Goal: Task Accomplishment & Management: Complete application form

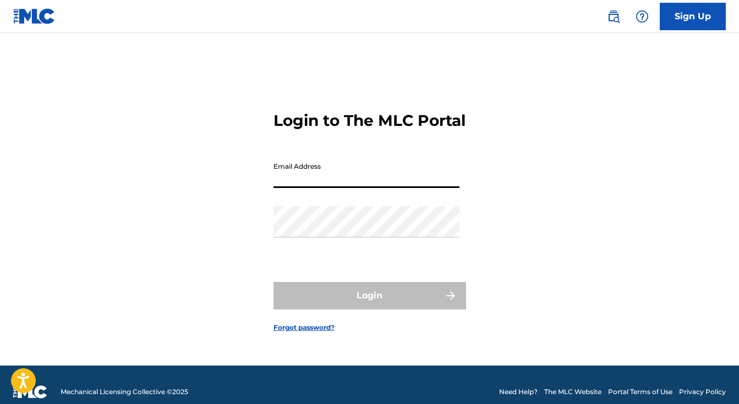
click at [381, 188] on input "Email Address" at bounding box center [367, 172] width 186 height 31
click at [254, 295] on div "Login to The MLC Portal Email Address Password Login Forgot password?" at bounding box center [369, 213] width 739 height 305
click at [323, 188] on input "Email Address" at bounding box center [367, 172] width 186 height 31
click at [693, 13] on link "Sign Up" at bounding box center [693, 17] width 66 height 28
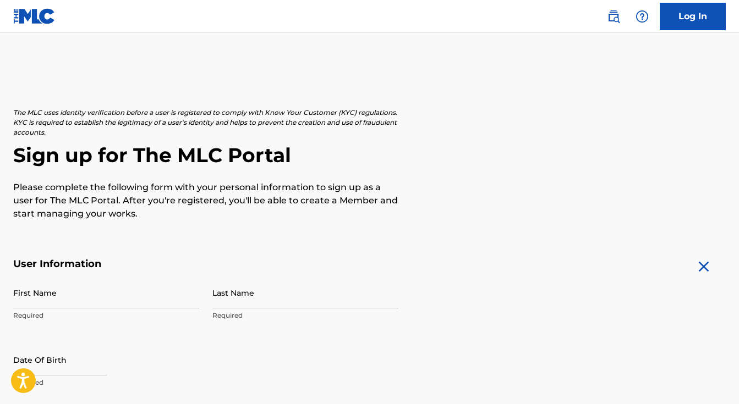
click at [64, 301] on input "First Name" at bounding box center [106, 292] width 186 height 31
type input "[PERSON_NAME]"
type input "Davidson"
type input "[STREET_ADDRESS][PERSON_NAME]"
type input "Apt 4030"
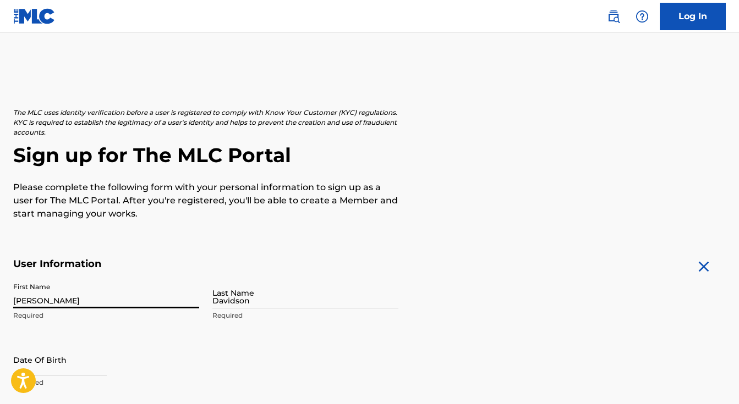
type input "[GEOGRAPHIC_DATA]"
type input "CA"
type input "91601"
type input "414"
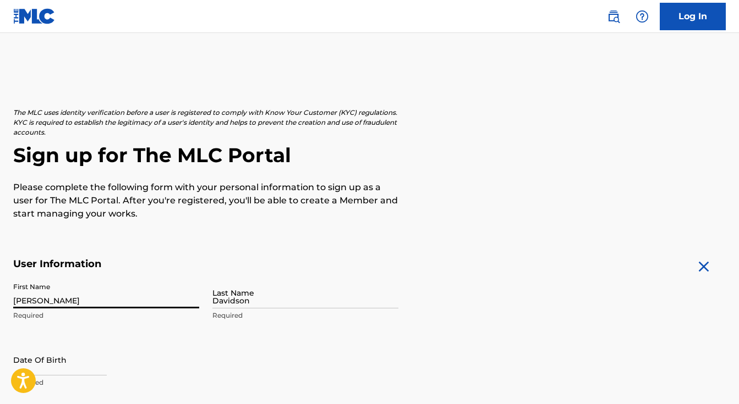
type input "2928761"
type input "[EMAIL_ADDRESS][DOMAIN_NAME]"
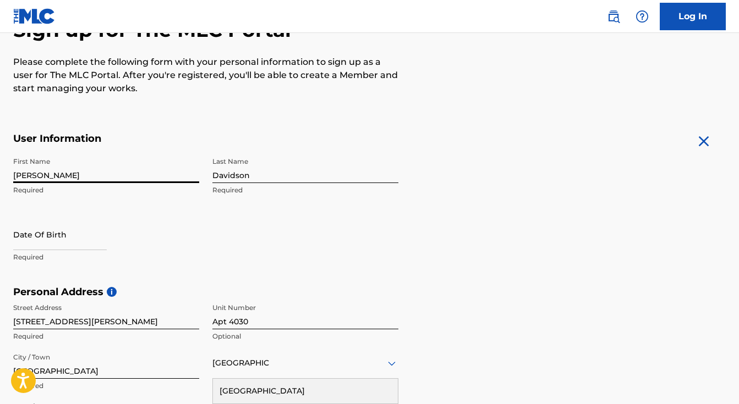
click at [291, 243] on div "First Name [PERSON_NAME] Required Last Name [PERSON_NAME] Required Date Of Birt…" at bounding box center [205, 219] width 385 height 134
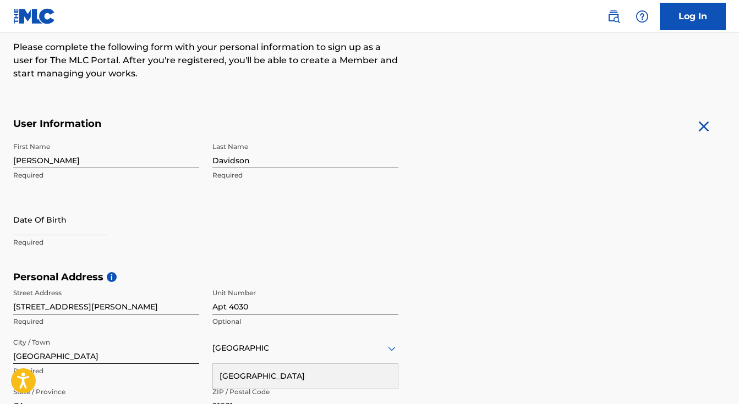
scroll to position [147, 0]
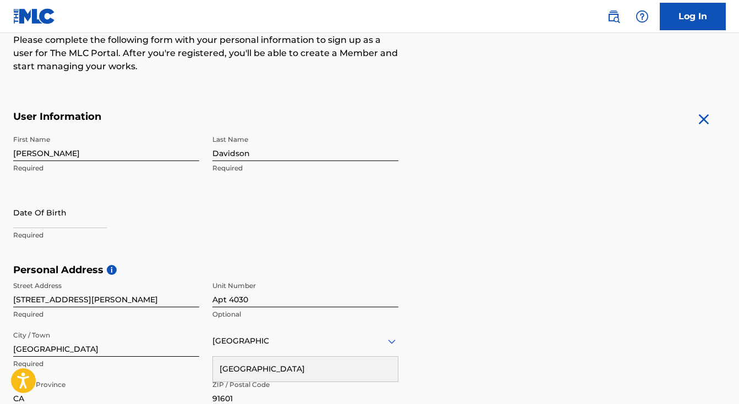
select select "8"
select select "2025"
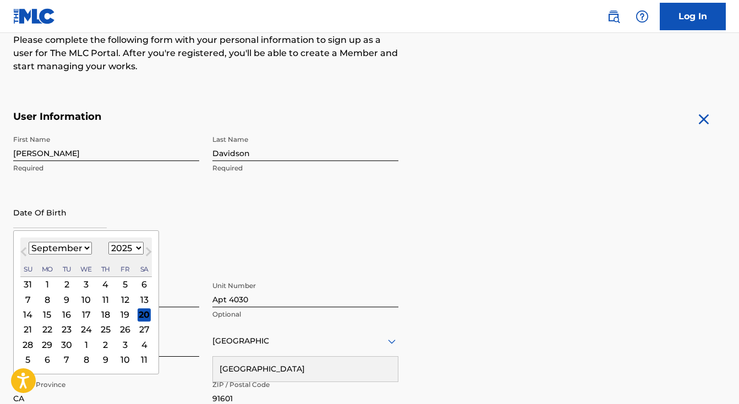
click at [78, 218] on input "text" at bounding box center [60, 212] width 94 height 31
type input "[DATE]"
click at [145, 222] on div "Date Of Birth Previous Month Next Month [DATE] January February March April May…" at bounding box center [106, 222] width 186 height 50
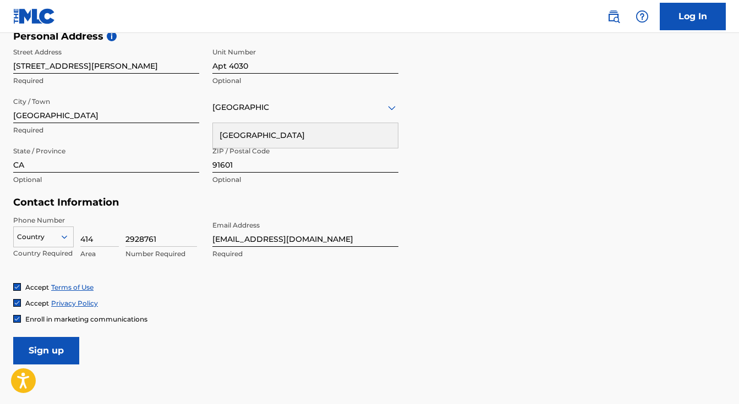
scroll to position [390, 0]
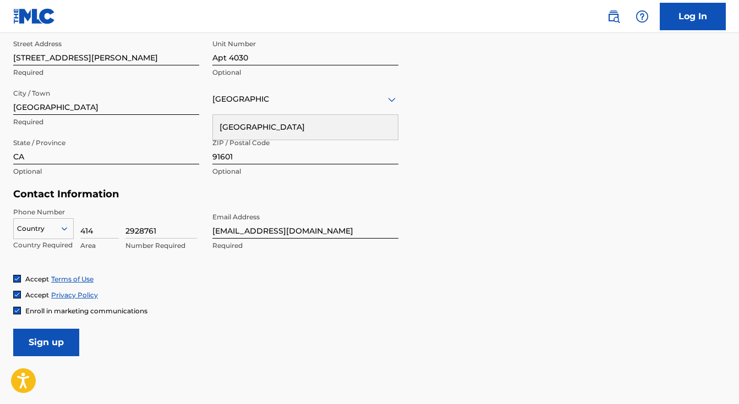
click at [38, 340] on input "Sign up" at bounding box center [46, 343] width 66 height 28
click at [205, 106] on div "Street Address [STREET_ADDRESS][PERSON_NAME] Required option , selected. [GEOGR…" at bounding box center [205, 108] width 385 height 149
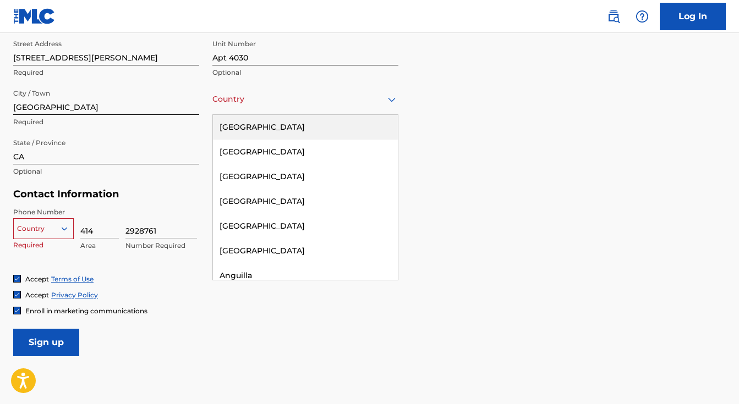
click at [228, 100] on div at bounding box center [305, 99] width 186 height 14
type input "unit"
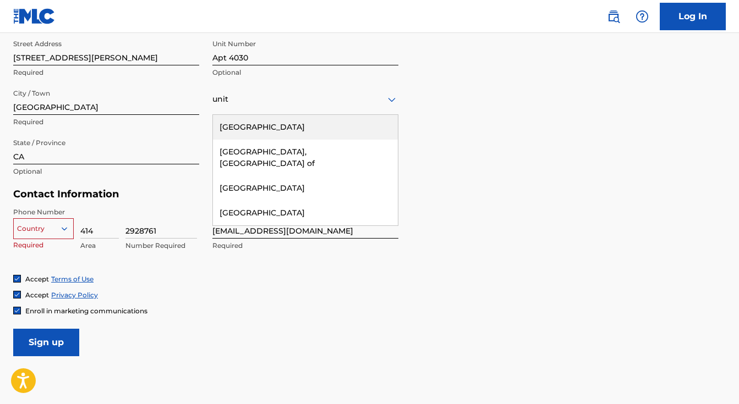
click at [225, 130] on div "[GEOGRAPHIC_DATA]" at bounding box center [305, 127] width 185 height 25
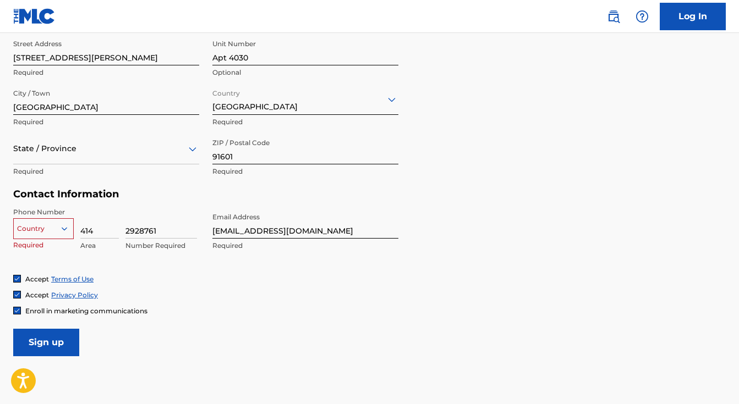
click at [42, 231] on div at bounding box center [43, 229] width 59 height 12
click at [6, 228] on div "The MLC uses identity verification before a user is registered to comply with K…" at bounding box center [369, 37] width 739 height 638
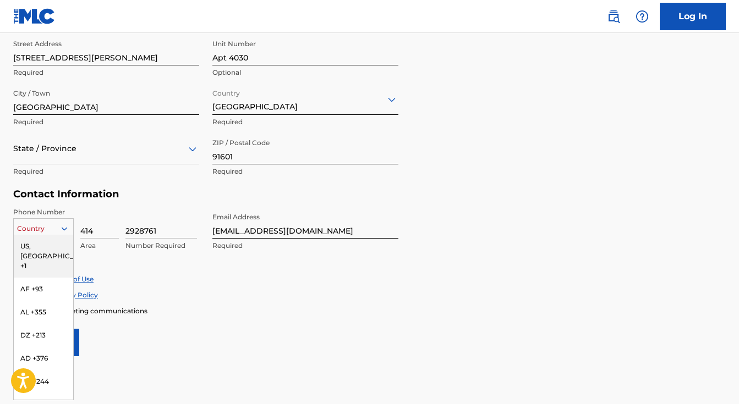
click at [24, 228] on div at bounding box center [43, 229] width 59 height 12
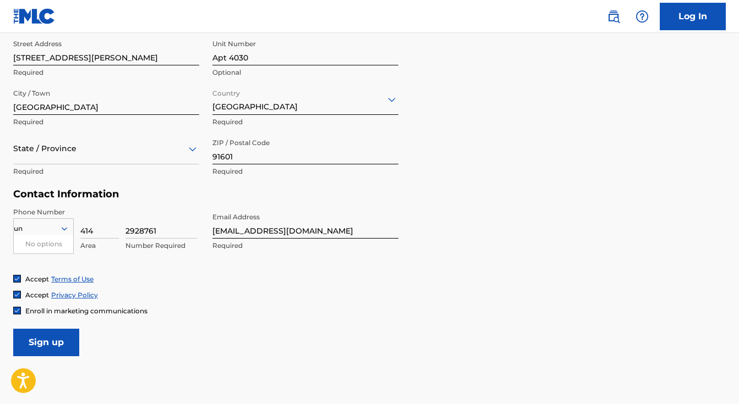
type input "u"
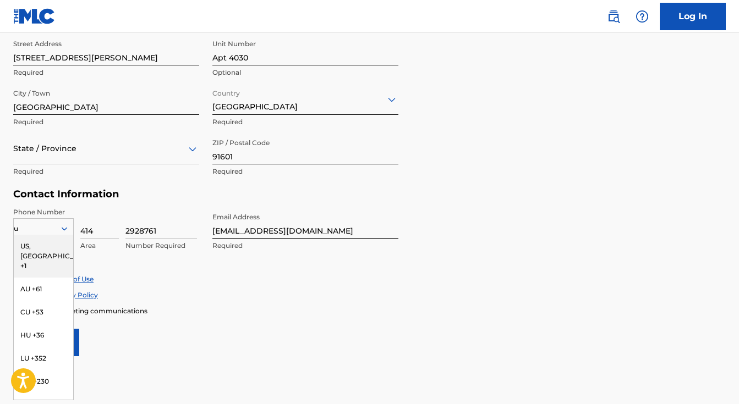
click at [35, 242] on div "US, [GEOGRAPHIC_DATA] +1" at bounding box center [43, 256] width 59 height 43
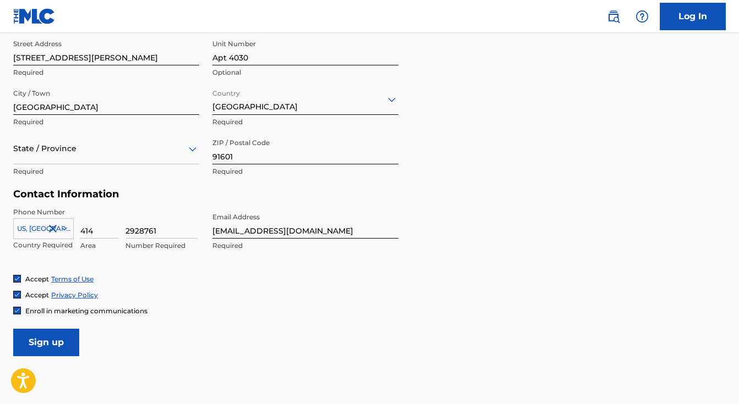
click at [45, 347] on input "Sign up" at bounding box center [46, 343] width 66 height 28
click at [138, 308] on span "Enroll in marketing communications" at bounding box center [86, 311] width 122 height 8
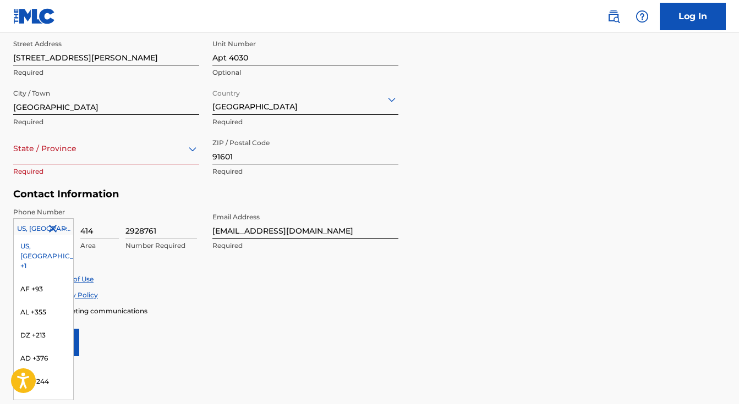
click at [28, 231] on div at bounding box center [43, 229] width 59 height 12
click at [49, 201] on div "Contact Information Phone Number [GEOGRAPHIC_DATA] +1 selected, 1 of 216. 216 r…" at bounding box center [205, 231] width 385 height 86
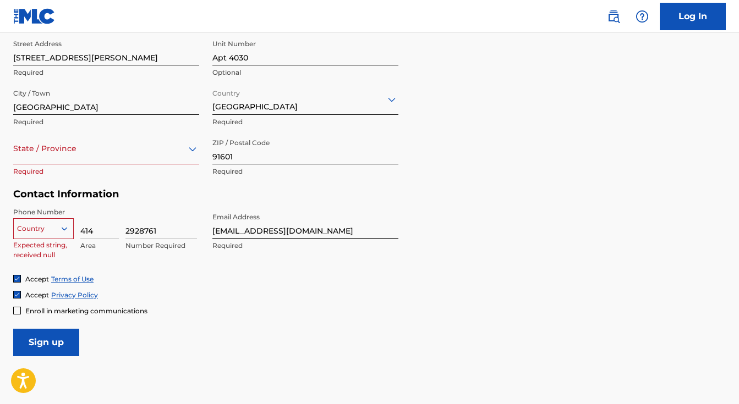
click at [50, 228] on div at bounding box center [43, 229] width 59 height 12
type input "us"
click at [49, 248] on div "US, [GEOGRAPHIC_DATA] +1" at bounding box center [43, 256] width 59 height 43
click at [112, 273] on div "Phone Number [GEOGRAPHIC_DATA], [GEOGRAPHIC_DATA] +1 Country Required 414 Area …" at bounding box center [205, 240] width 385 height 67
click at [92, 233] on input "414" at bounding box center [99, 222] width 39 height 31
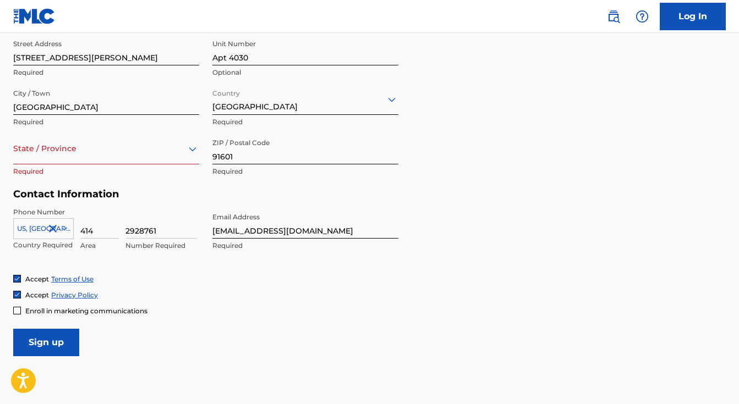
click at [127, 276] on div "Accept Terms of Use" at bounding box center [369, 279] width 713 height 9
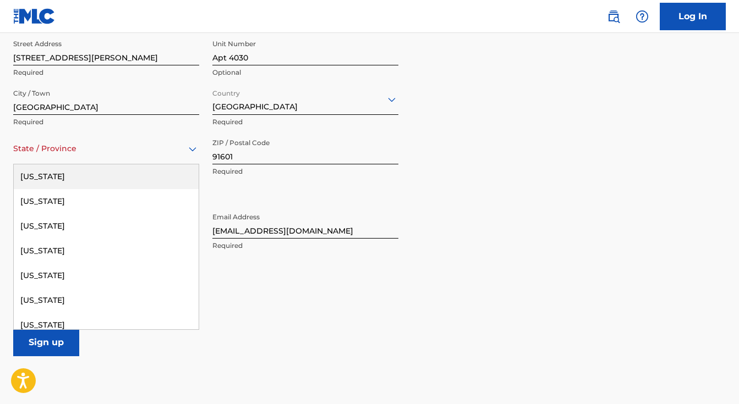
click at [52, 150] on div at bounding box center [106, 149] width 186 height 14
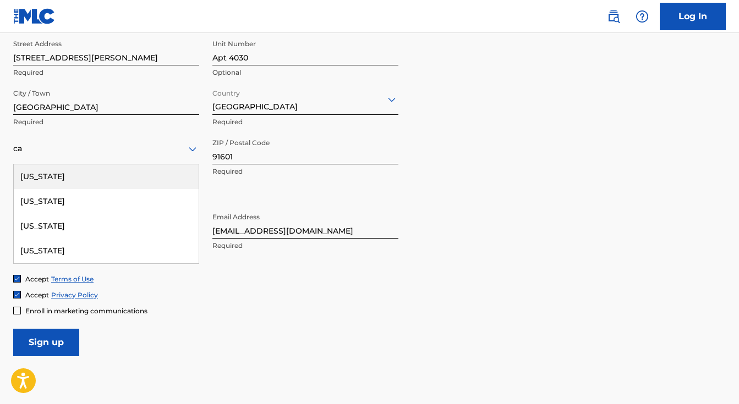
type input "[US_STATE]"
type input "[GEOGRAPHIC_DATA]"
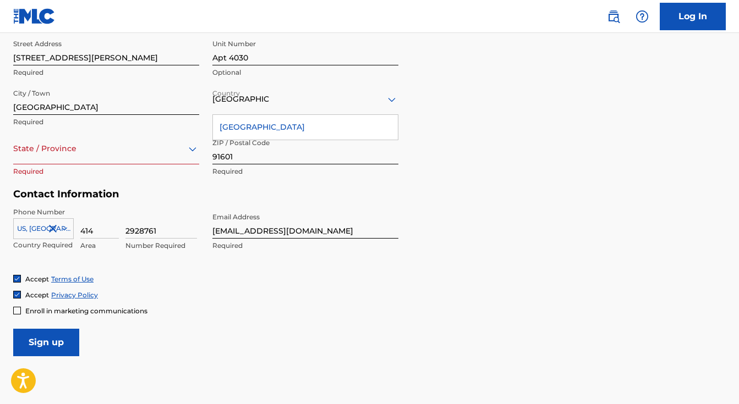
click at [254, 127] on div "[GEOGRAPHIC_DATA]" at bounding box center [305, 127] width 185 height 25
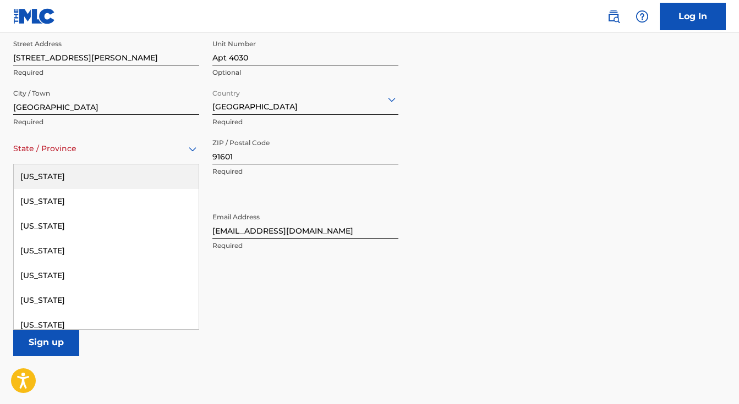
click at [83, 149] on div at bounding box center [106, 149] width 186 height 14
click at [147, 151] on div at bounding box center [106, 149] width 186 height 14
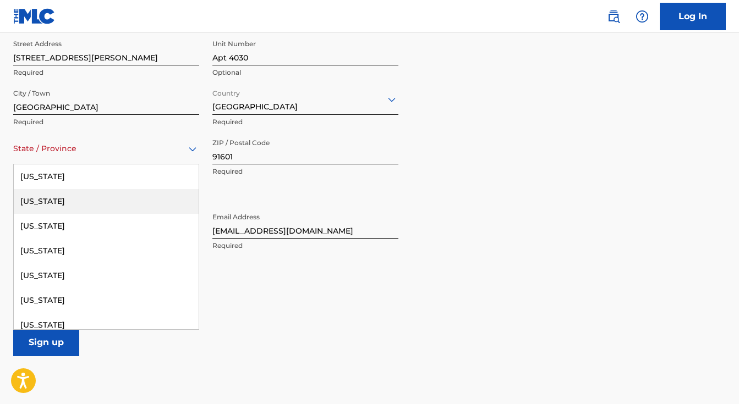
click at [176, 206] on div "[US_STATE]" at bounding box center [106, 201] width 185 height 25
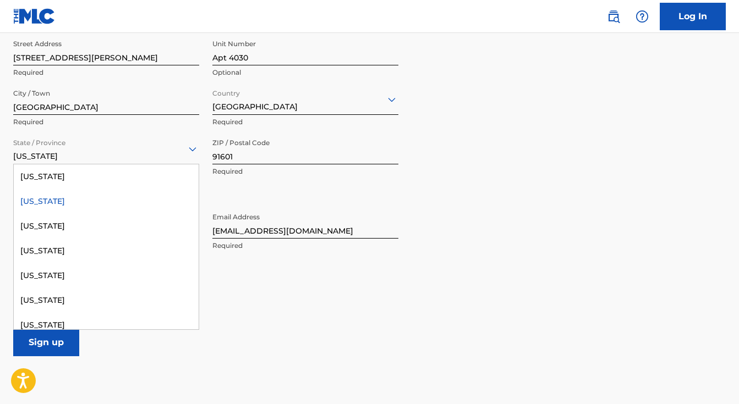
click at [174, 158] on div "[US_STATE]" at bounding box center [106, 148] width 186 height 27
click at [141, 280] on div "[US_STATE]" at bounding box center [106, 276] width 185 height 25
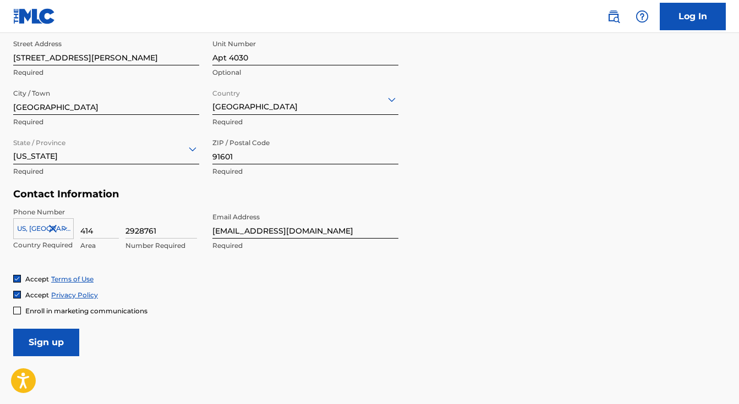
click at [158, 140] on div "[US_STATE]" at bounding box center [106, 148] width 186 height 27
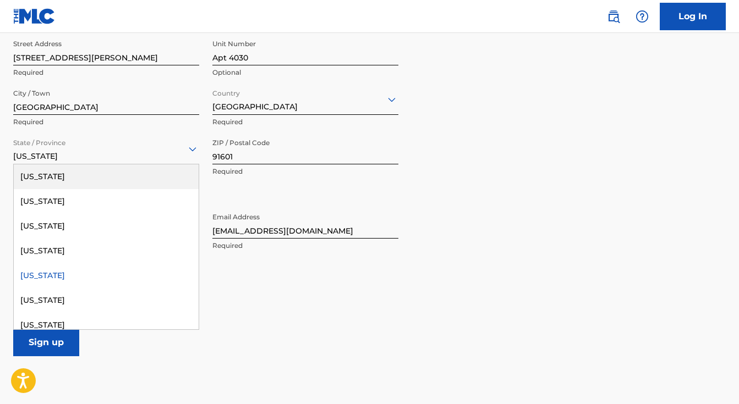
type input "[US_STATE]"
type input "[GEOGRAPHIC_DATA]"
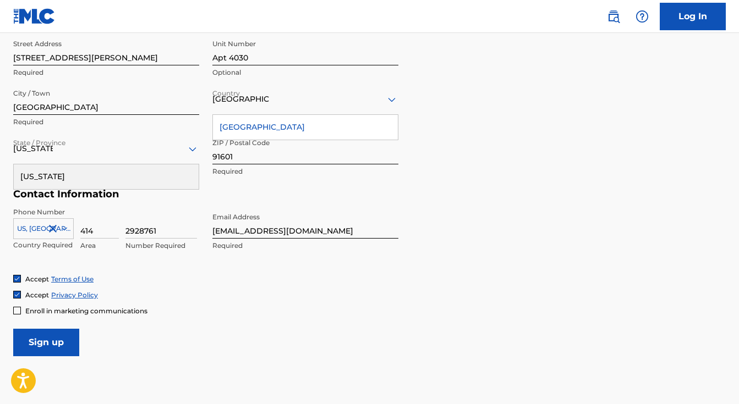
click at [81, 179] on div "[US_STATE]" at bounding box center [106, 177] width 185 height 25
click at [239, 127] on div "[GEOGRAPHIC_DATA]" at bounding box center [305, 127] width 185 height 25
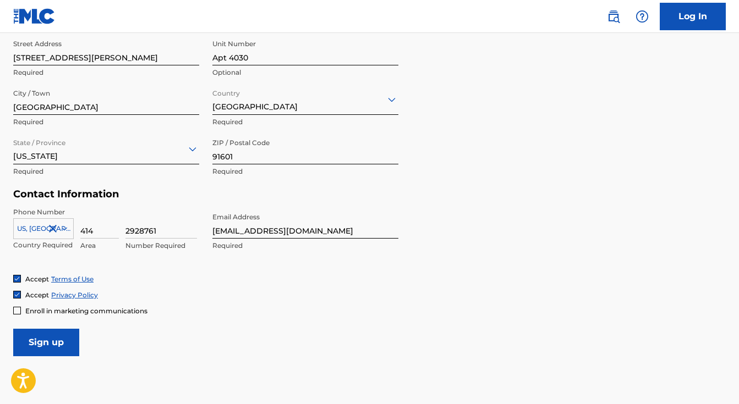
click at [196, 282] on div "Accept Terms of Use" at bounding box center [369, 279] width 713 height 9
click at [49, 333] on input "Sign up" at bounding box center [46, 343] width 66 height 28
click at [48, 336] on input "Sign up" at bounding box center [46, 343] width 66 height 28
click at [183, 335] on form "User Information First Name [PERSON_NAME] Required Last Name [PERSON_NAME] Requ…" at bounding box center [369, 112] width 713 height 488
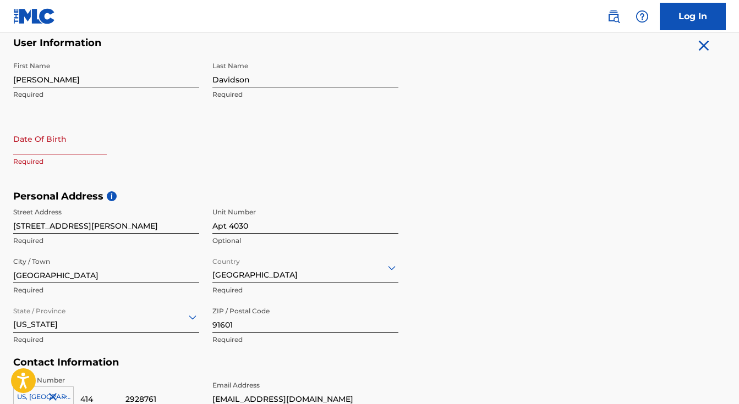
scroll to position [214, 0]
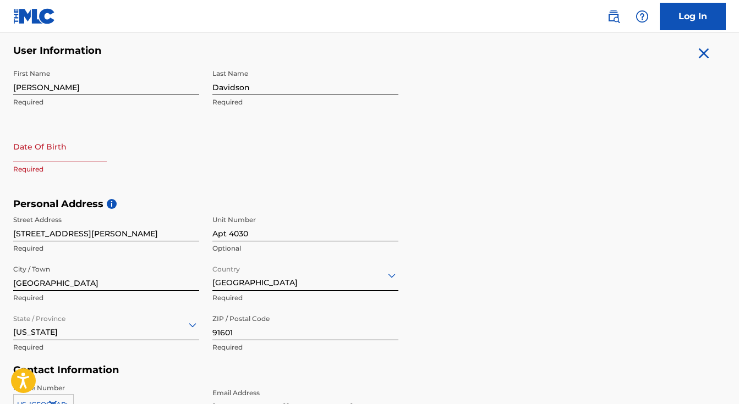
click at [49, 152] on input "text" at bounding box center [60, 146] width 94 height 31
select select "8"
select select "2025"
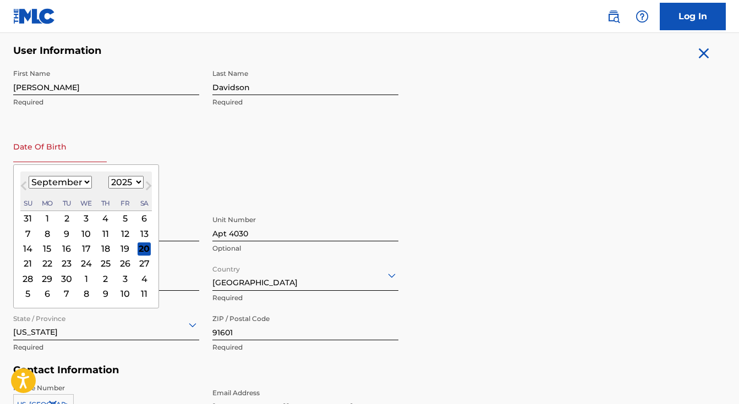
type input "[DATE]"
click at [170, 133] on div "Date Of Birth Previous Month Next Month [DATE] January February March April May…" at bounding box center [106, 156] width 186 height 50
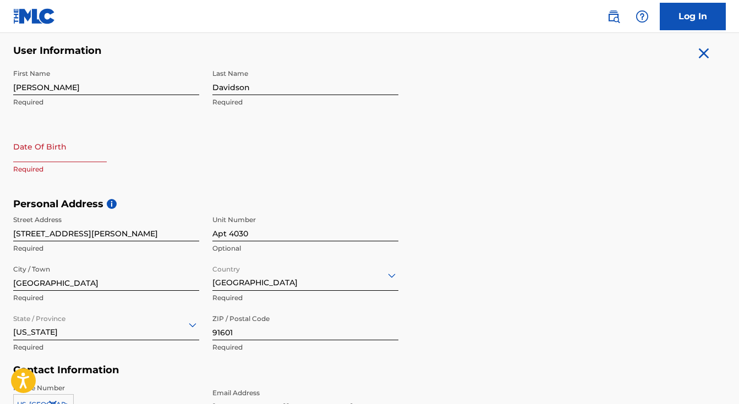
click at [93, 144] on input "text" at bounding box center [60, 146] width 94 height 31
select select "8"
select select "2025"
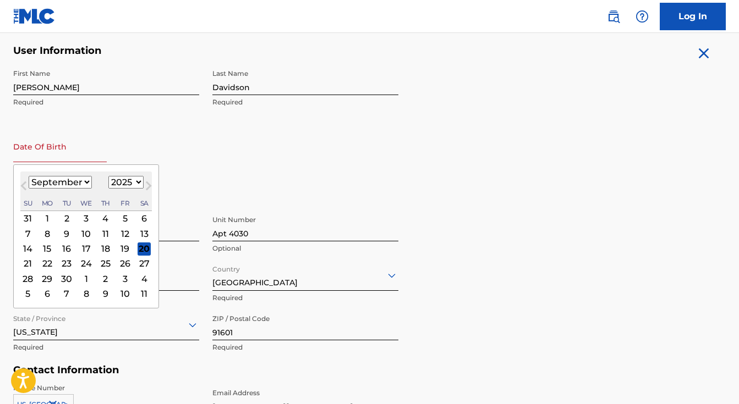
click at [42, 178] on select "January February March April May June July August September October November De…" at bounding box center [60, 182] width 63 height 13
select select "10"
click at [29, 176] on select "January February March April May June July August September October November De…" at bounding box center [60, 182] width 63 height 13
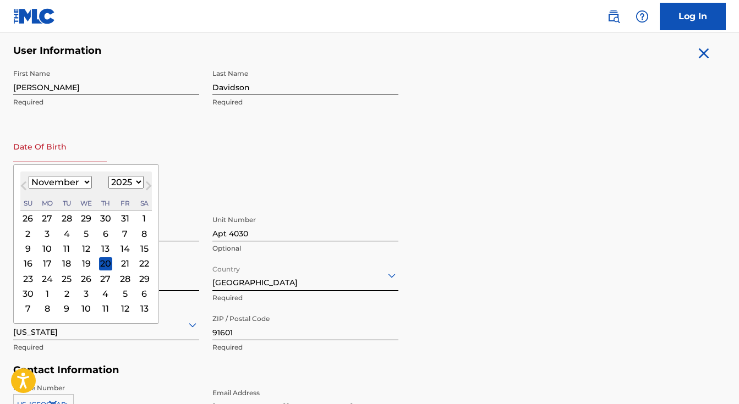
click at [125, 183] on select "1899 1900 1901 1902 1903 1904 1905 1906 1907 1908 1909 1910 1911 1912 1913 1914…" at bounding box center [125, 182] width 35 height 13
select select "1985"
click at [108, 176] on select "1899 1900 1901 1902 1903 1904 1905 1906 1907 1908 1909 1910 1911 1912 1913 1914…" at bounding box center [125, 182] width 35 height 13
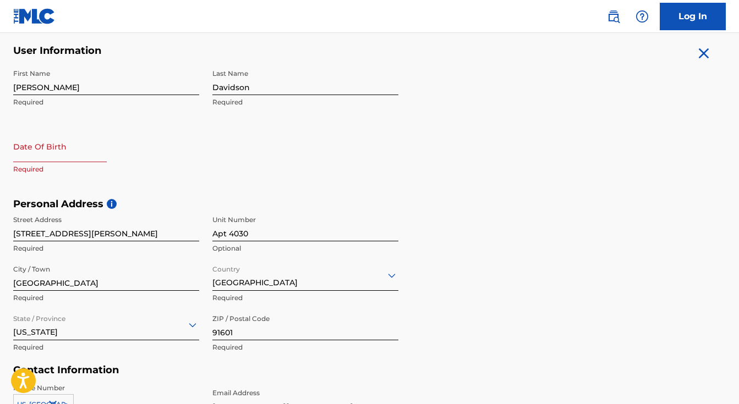
click at [253, 157] on div "First Name [PERSON_NAME] Required Last Name [PERSON_NAME] Required Date Of Birt…" at bounding box center [205, 131] width 385 height 134
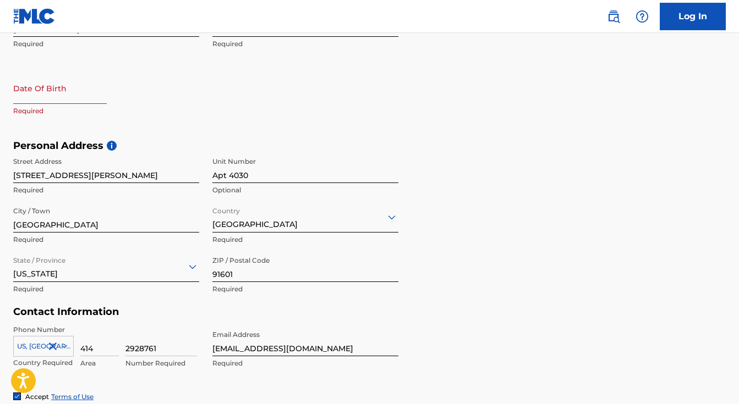
scroll to position [280, 0]
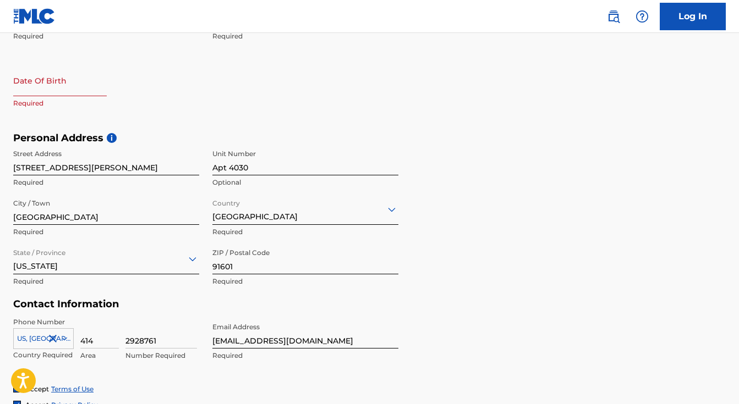
click at [63, 97] on div at bounding box center [60, 82] width 94 height 34
click at [61, 89] on input "text" at bounding box center [60, 80] width 94 height 31
select select "8"
select select "2025"
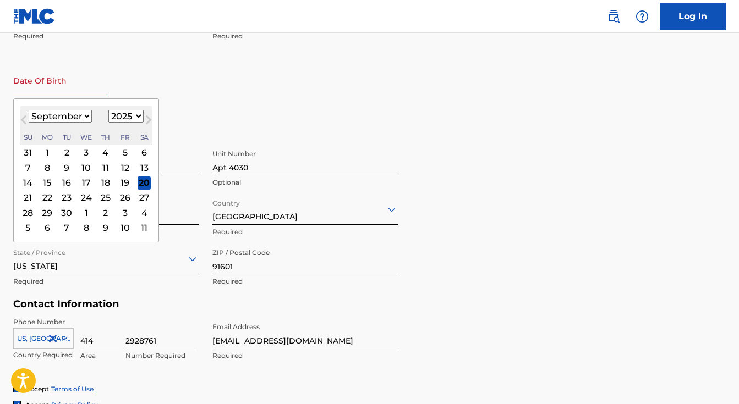
click at [29, 116] on button "Previous Month" at bounding box center [24, 122] width 18 height 18
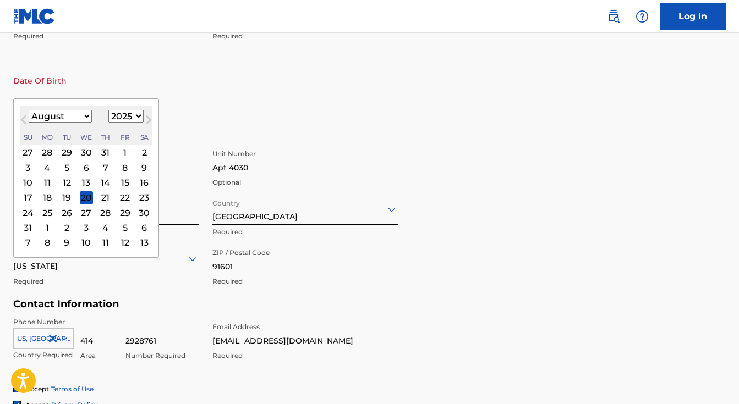
click at [39, 119] on select "January February March April May June July August September October November De…" at bounding box center [60, 116] width 63 height 13
select select "10"
click at [29, 110] on select "January February March April May June July August September October November De…" at bounding box center [60, 116] width 63 height 13
click at [121, 120] on select "1899 1900 1901 1902 1903 1904 1905 1906 1907 1908 1909 1910 1911 1912 1913 1914…" at bounding box center [125, 116] width 35 height 13
select select "1985"
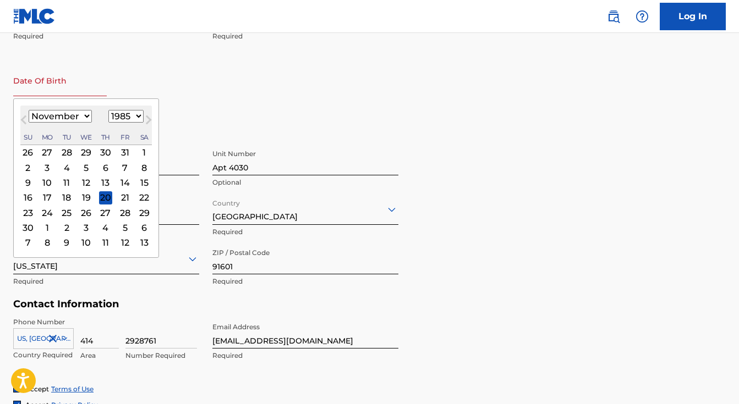
click at [108, 110] on select "1899 1900 1901 1902 1903 1904 1905 1906 1907 1908 1909 1910 1911 1912 1913 1914…" at bounding box center [125, 116] width 35 height 13
click at [31, 164] on div "3" at bounding box center [27, 167] width 13 height 13
type input "[DATE]"
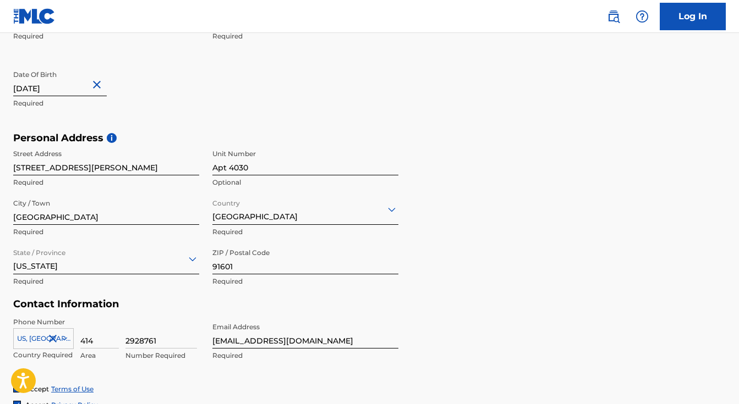
click at [436, 313] on form "User Information First Name [PERSON_NAME] Required Last Name [PERSON_NAME] Requ…" at bounding box center [369, 223] width 713 height 488
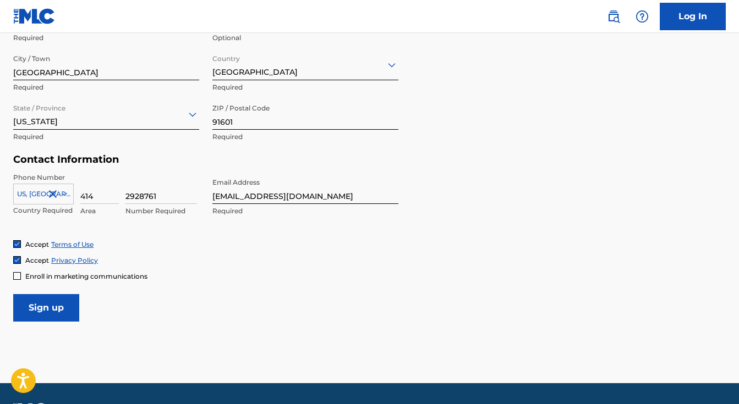
scroll to position [456, 0]
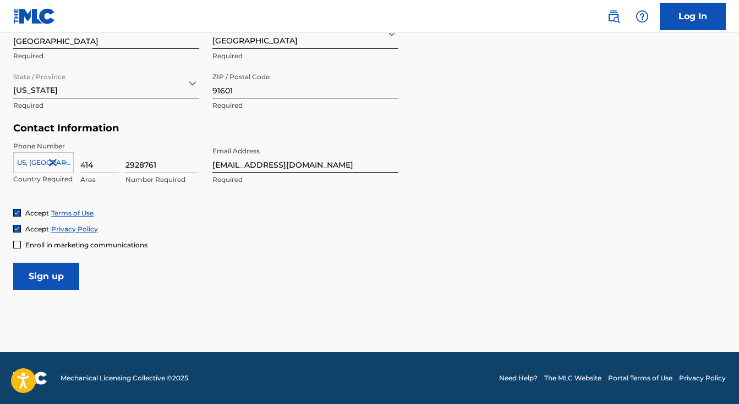
click at [50, 285] on input "Sign up" at bounding box center [46, 277] width 66 height 28
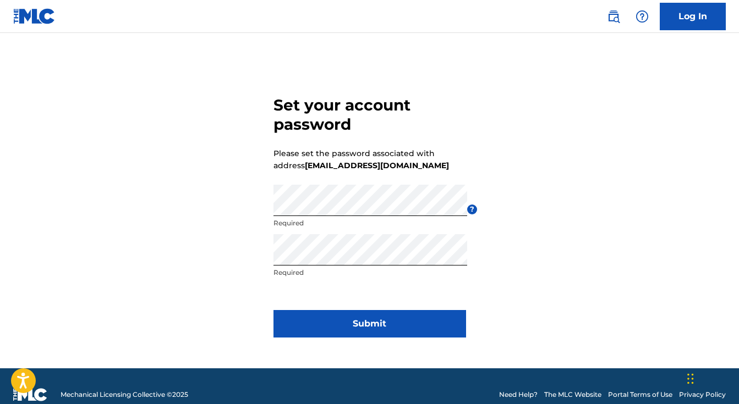
click at [315, 315] on button "Submit" at bounding box center [370, 324] width 193 height 28
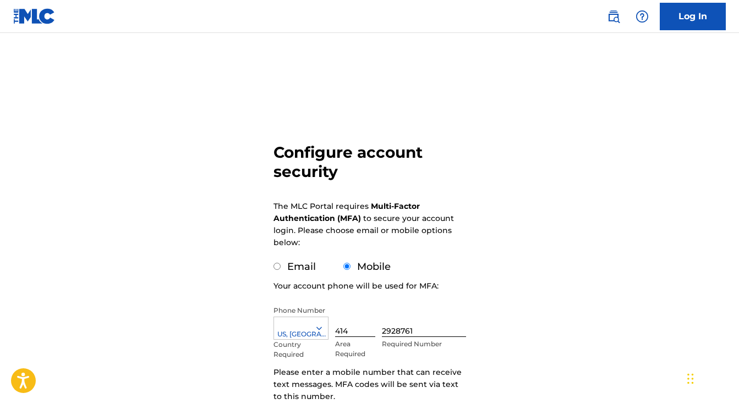
click at [225, 237] on div "Configure account security The MLC Portal requires Multi-Factor Authentication …" at bounding box center [369, 269] width 739 height 416
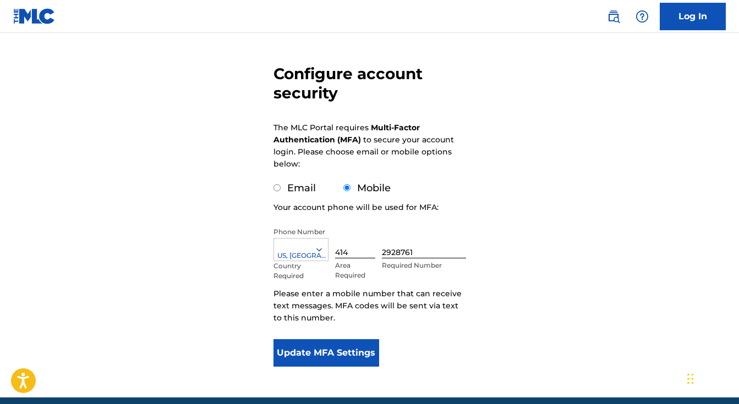
scroll to position [88, 0]
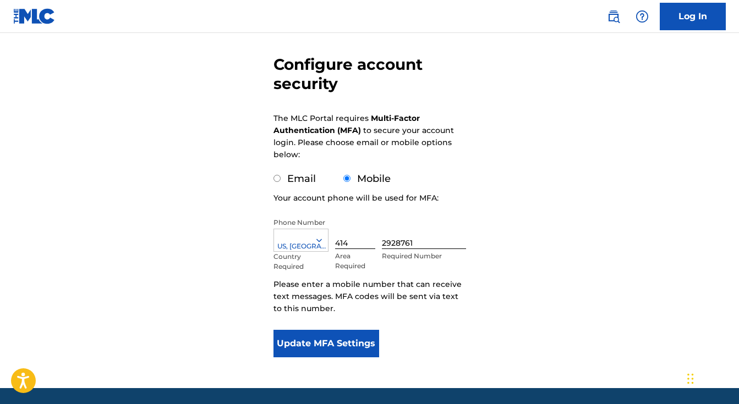
click at [339, 339] on button "Update MFA Settings" at bounding box center [327, 344] width 106 height 28
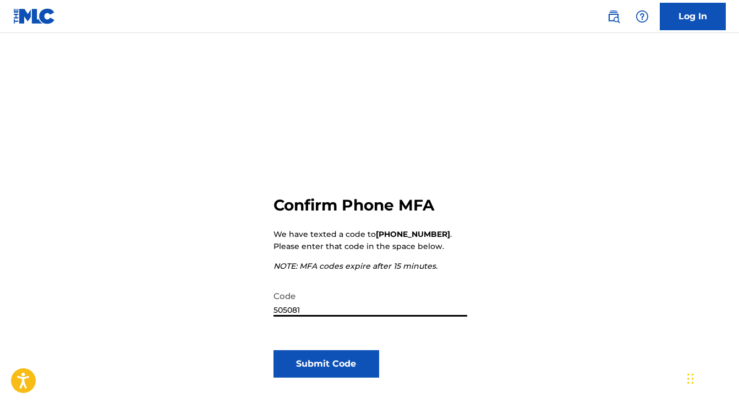
type input "505081"
click at [298, 364] on button "Submit Code" at bounding box center [327, 365] width 106 height 28
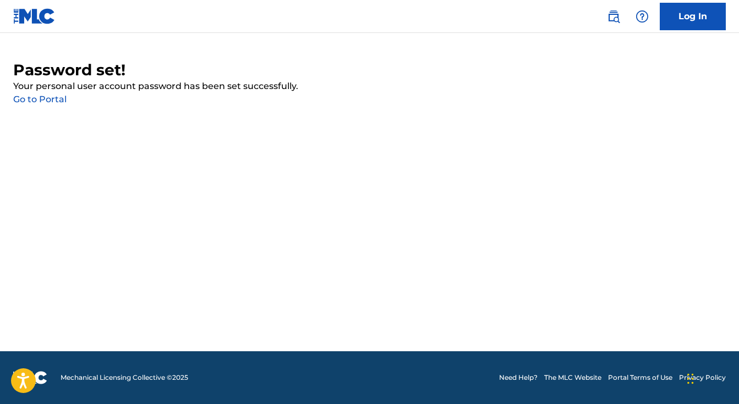
click at [50, 102] on link "Go to Portal" at bounding box center [39, 99] width 53 height 10
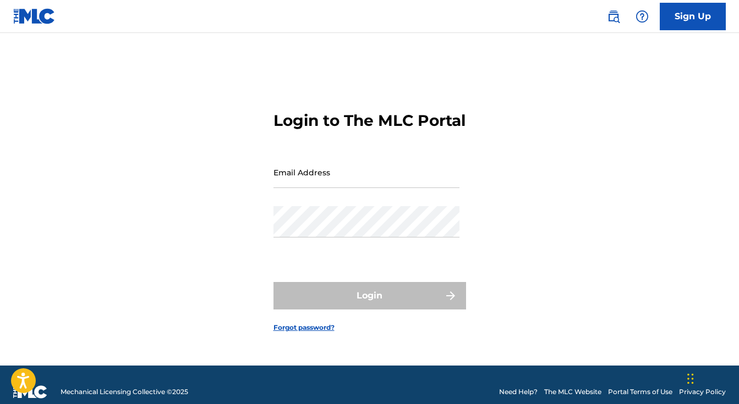
click at [287, 186] on input "Email Address" at bounding box center [367, 172] width 186 height 31
type input "[EMAIL_ADDRESS][DOMAIN_NAME]"
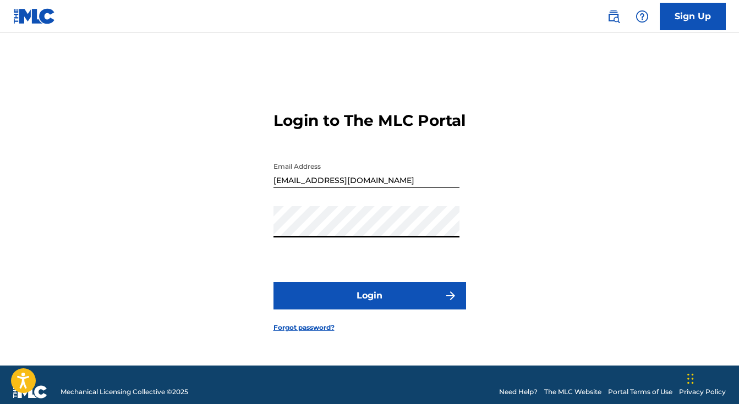
click at [300, 296] on button "Login" at bounding box center [370, 296] width 193 height 28
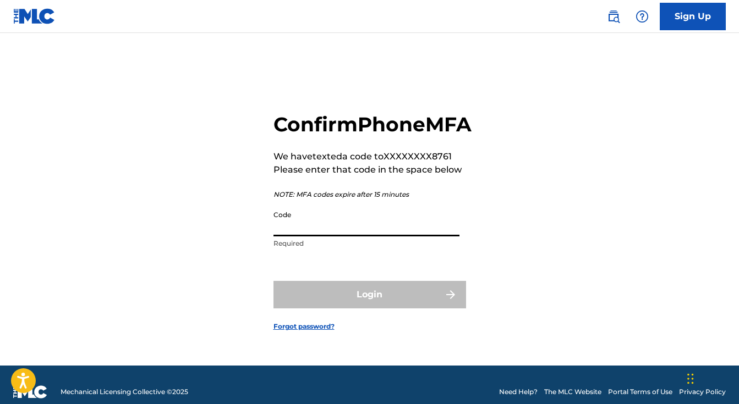
click at [305, 237] on input "Code" at bounding box center [367, 220] width 186 height 31
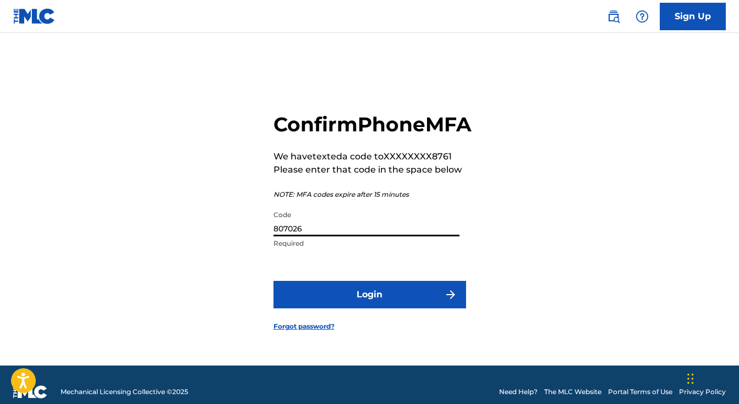
type input "807026"
click at [315, 293] on form "Confirm Phone MFA We have texted a code to XXXXXXXX8761 Please enter that code …" at bounding box center [370, 213] width 193 height 305
click at [319, 304] on button "Login" at bounding box center [370, 295] width 193 height 28
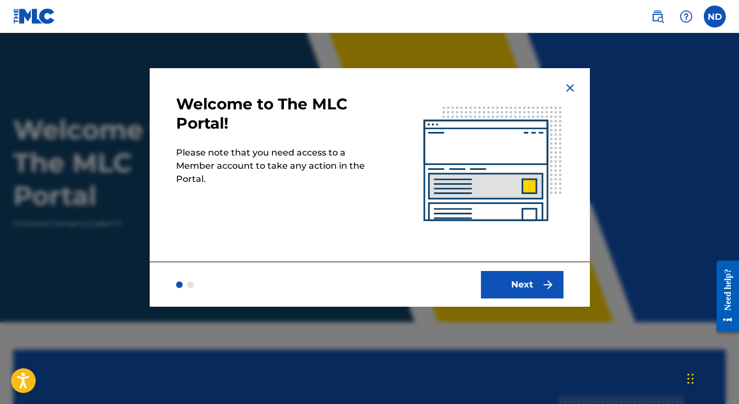
click at [500, 281] on button "Next" at bounding box center [522, 285] width 83 height 28
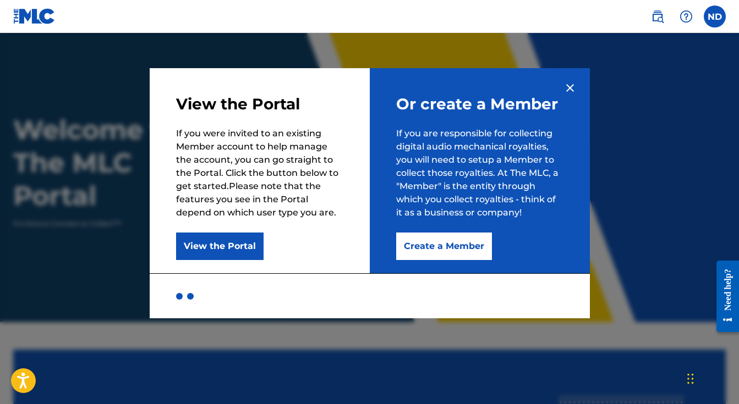
click at [457, 247] on button "Create a Member" at bounding box center [444, 247] width 96 height 28
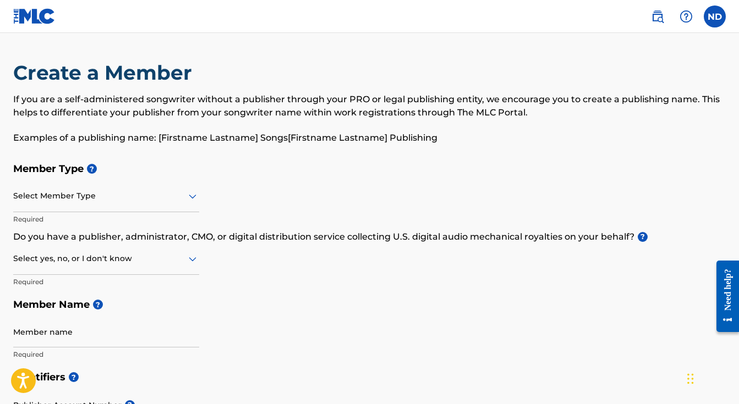
click at [66, 205] on div "Select Member Type" at bounding box center [106, 196] width 186 height 31
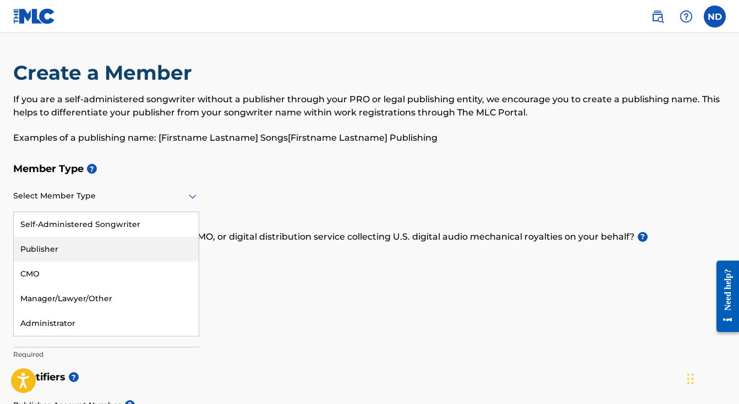
click at [73, 237] on div "Publisher" at bounding box center [106, 249] width 185 height 25
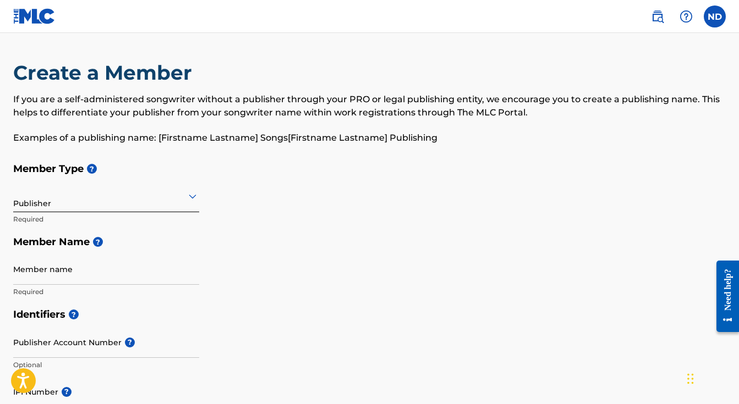
click at [73, 212] on div "Publisher Required" at bounding box center [106, 206] width 186 height 50
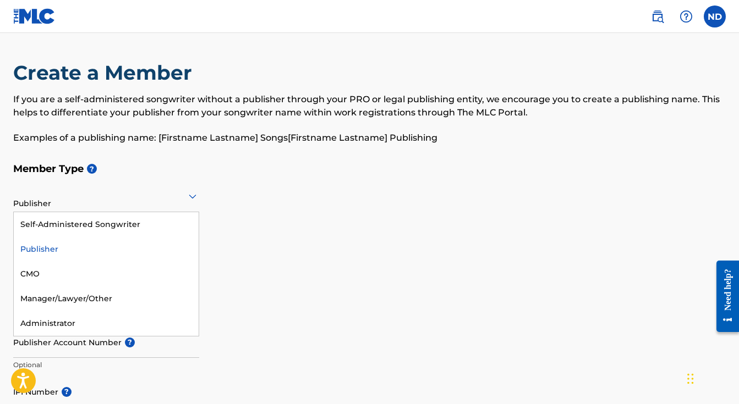
click at [78, 209] on div "Publisher" at bounding box center [106, 196] width 186 height 27
click at [81, 225] on div "Self-Administered Songwriter" at bounding box center [106, 224] width 185 height 25
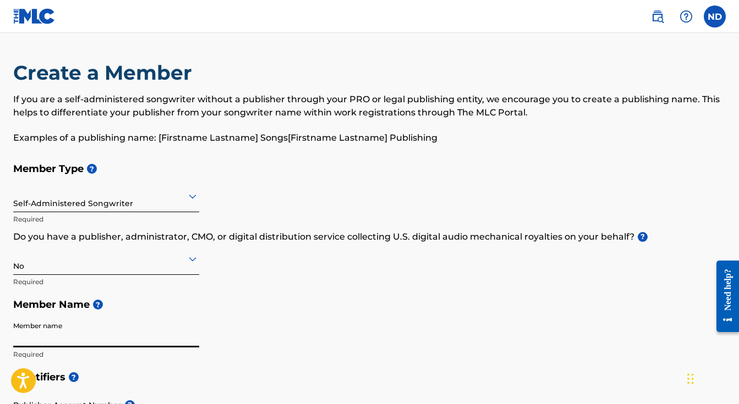
click at [87, 341] on input "Member name" at bounding box center [106, 331] width 186 height 31
type input "Nyerere Clarence Davidson"
click at [261, 354] on div "Member Type ? Self-Administered Songwriter Required Do you have a publisher, ad…" at bounding box center [369, 261] width 713 height 209
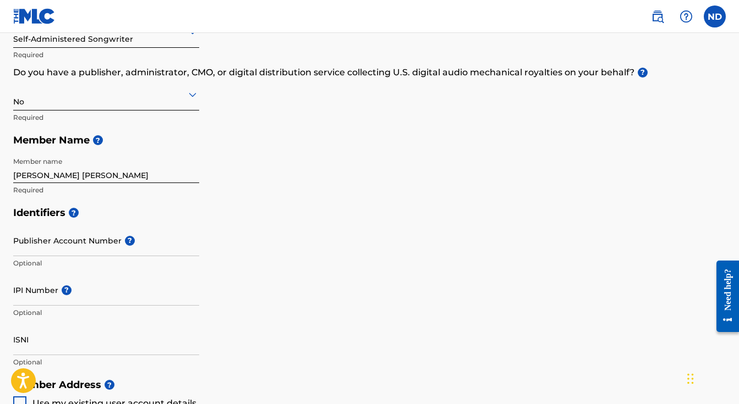
scroll to position [176, 0]
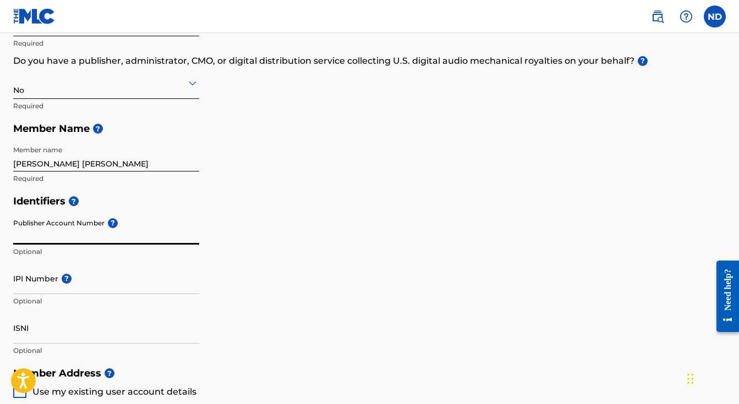
click at [100, 232] on input "Publisher Account Number ?" at bounding box center [106, 229] width 186 height 31
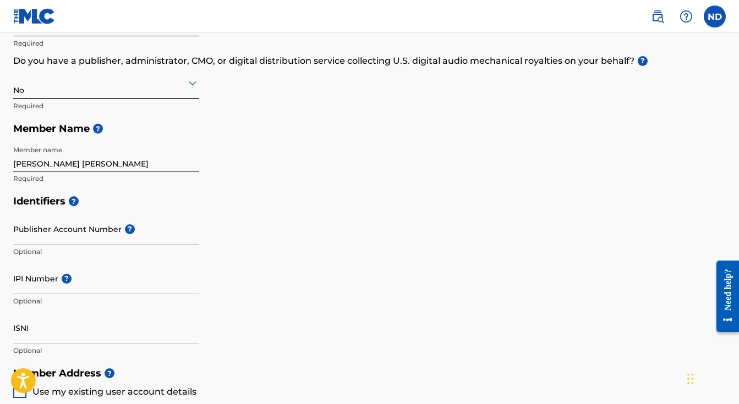
click at [215, 247] on div "Identifiers ? Publisher Account Number ? Optional IPI Number ? Optional ISNI Op…" at bounding box center [369, 276] width 713 height 172
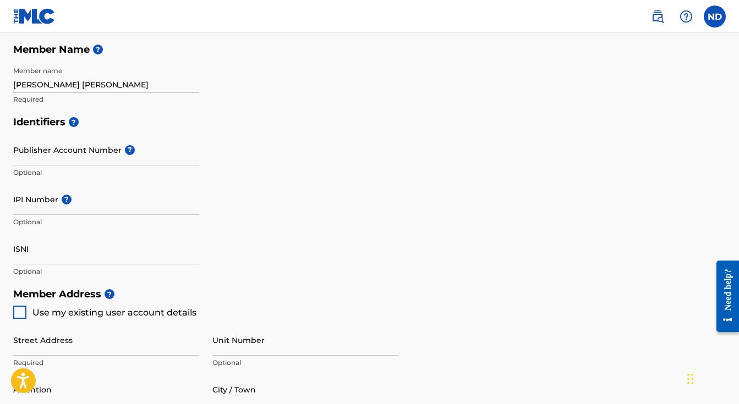
scroll to position [264, 0]
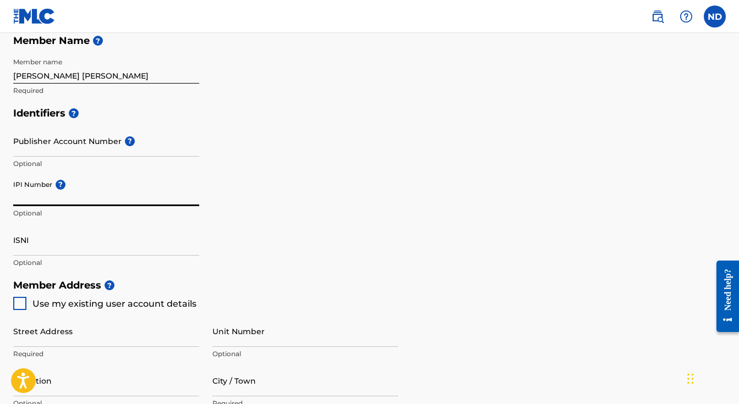
click at [173, 205] on input "IPI Number ?" at bounding box center [106, 190] width 186 height 31
paste input "00490363549"
type input "00490363549"
click at [254, 233] on div "Identifiers ? Publisher Account Number ? Optional IPI Number ? 00490363549 Opti…" at bounding box center [369, 188] width 713 height 172
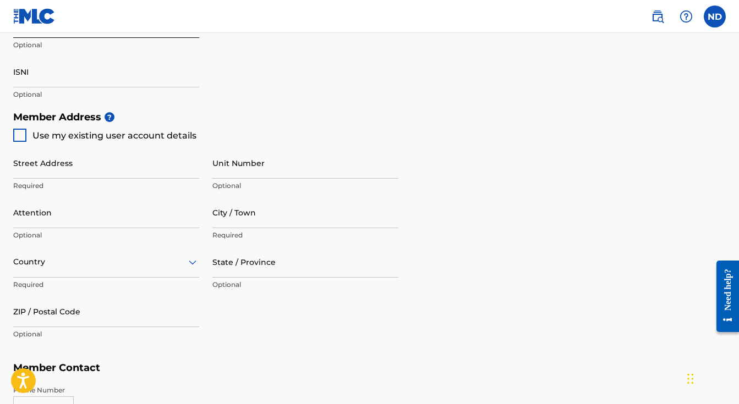
scroll to position [462, 0]
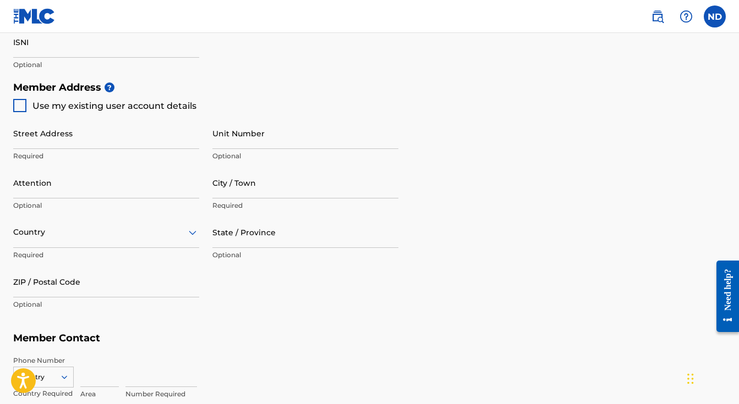
click at [23, 103] on div at bounding box center [19, 105] width 13 height 13
type input "[STREET_ADDRESS][PERSON_NAME]"
type input "[GEOGRAPHIC_DATA]"
type input "91601"
type input "414"
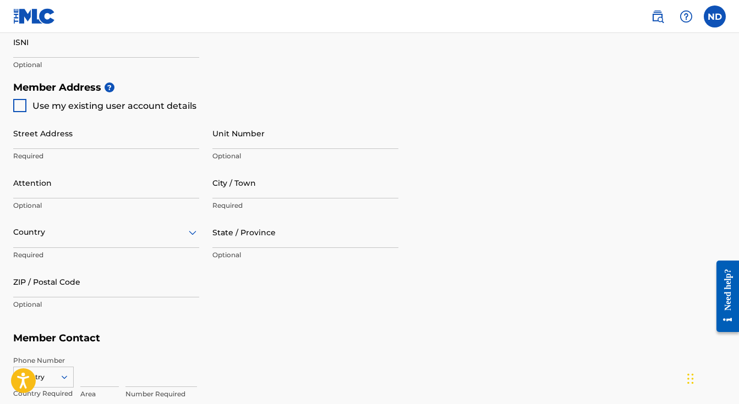
type input "2928761"
type input "[EMAIL_ADDRESS][DOMAIN_NAME]"
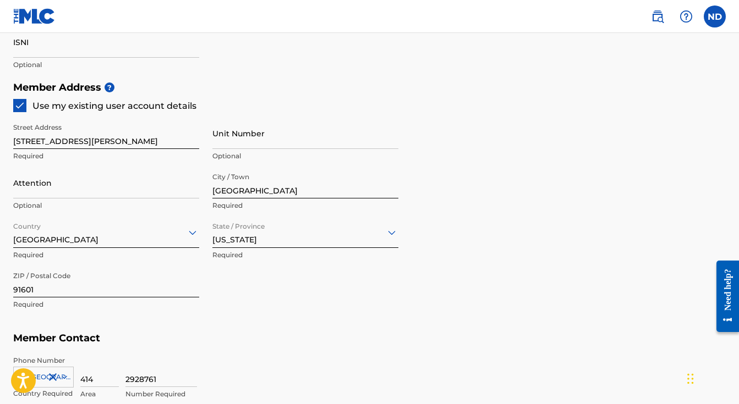
click at [360, 135] on input "Unit Number" at bounding box center [305, 133] width 186 height 31
click at [412, 283] on div "Member Address ? Use my existing user account details Street Address 11058 Chan…" at bounding box center [369, 201] width 713 height 251
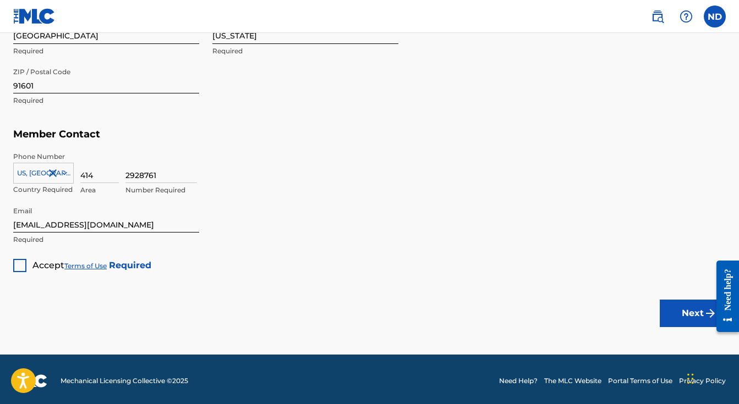
scroll to position [669, 0]
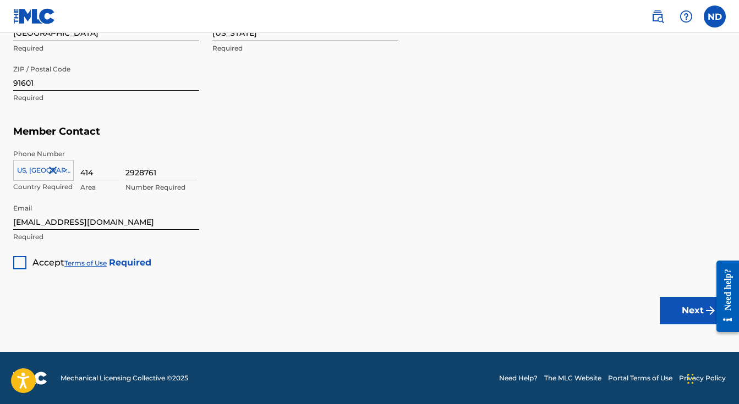
click at [21, 261] on div at bounding box center [19, 262] width 13 height 13
click at [692, 307] on button "Next" at bounding box center [693, 311] width 66 height 28
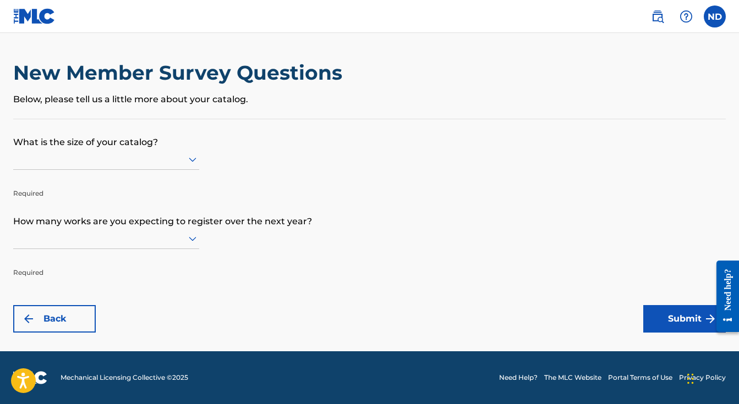
click at [166, 115] on div "New Member Survey Questions Below, please tell us a little more about your cata…" at bounding box center [369, 90] width 713 height 58
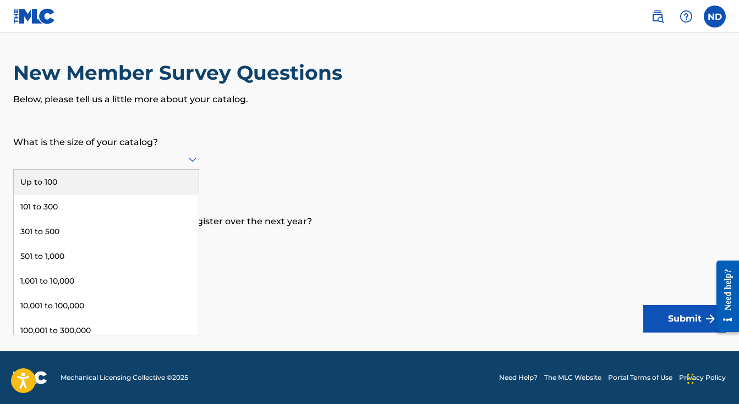
click at [156, 159] on div at bounding box center [106, 159] width 186 height 14
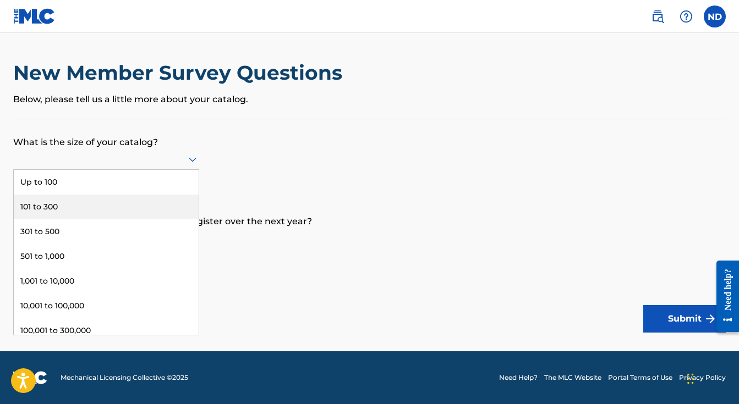
click at [92, 212] on div "101 to 300" at bounding box center [106, 207] width 185 height 25
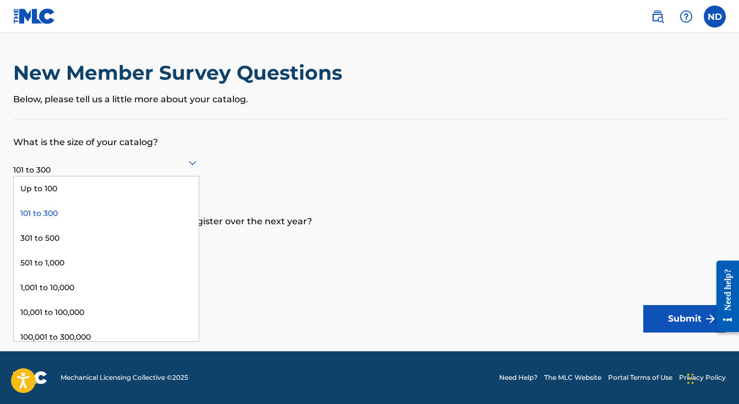
click at [79, 171] on div "101 to 300" at bounding box center [106, 162] width 186 height 27
click at [72, 187] on div "Up to 100" at bounding box center [106, 189] width 185 height 25
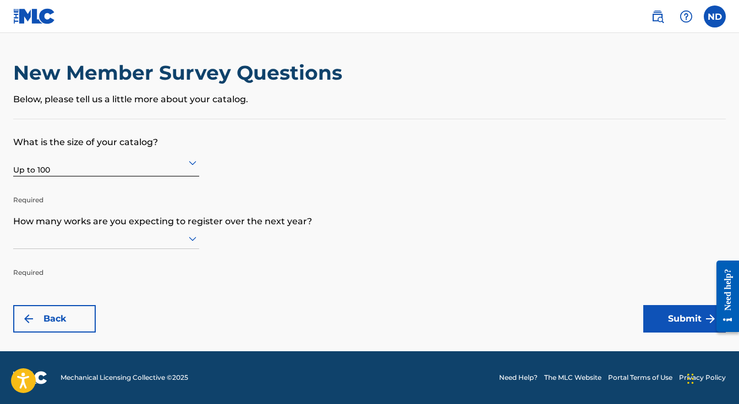
scroll to position [1, 0]
click at [67, 245] on div at bounding box center [106, 238] width 186 height 21
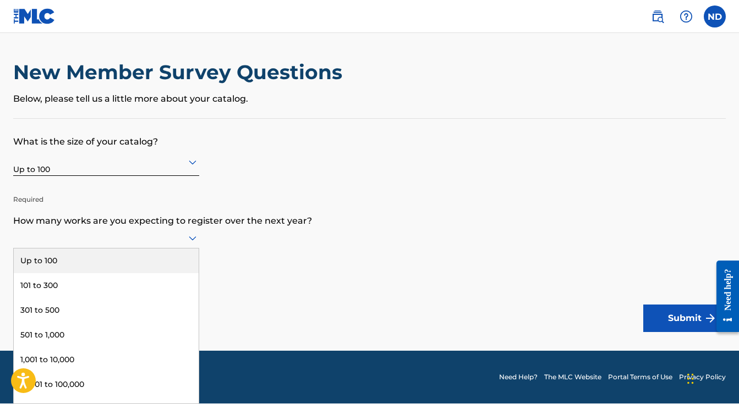
click at [67, 260] on div "Up to 100" at bounding box center [106, 261] width 185 height 25
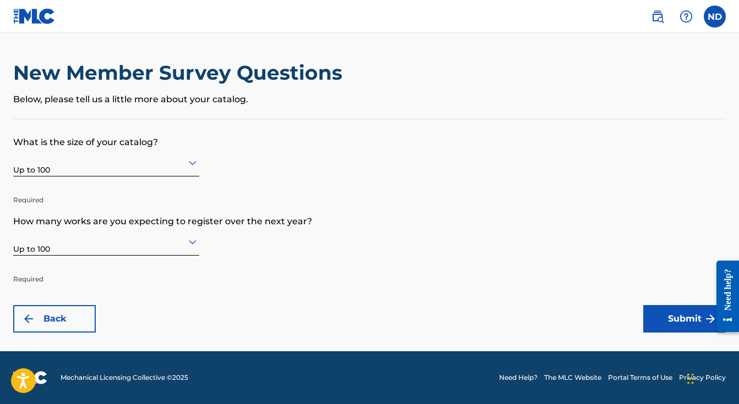
click at [644, 307] on button "Submit" at bounding box center [684, 319] width 83 height 28
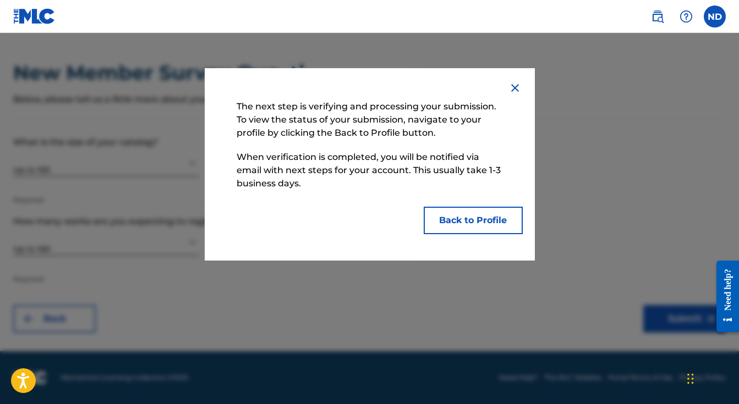
click at [514, 89] on img at bounding box center [514, 87] width 13 height 13
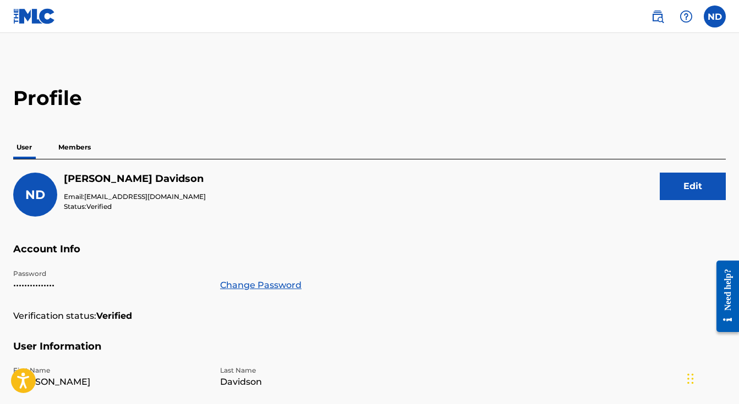
click at [256, 205] on div "ND Nyerere Davidson Email: nyereredavidson@gmail.com Status: Verified Edit" at bounding box center [369, 208] width 713 height 70
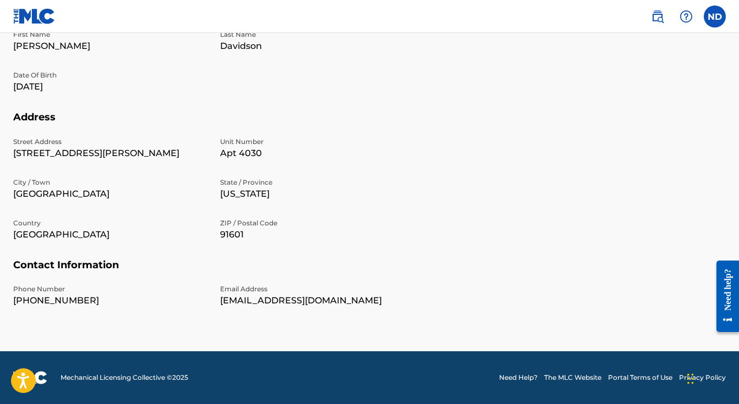
scroll to position [314, 0]
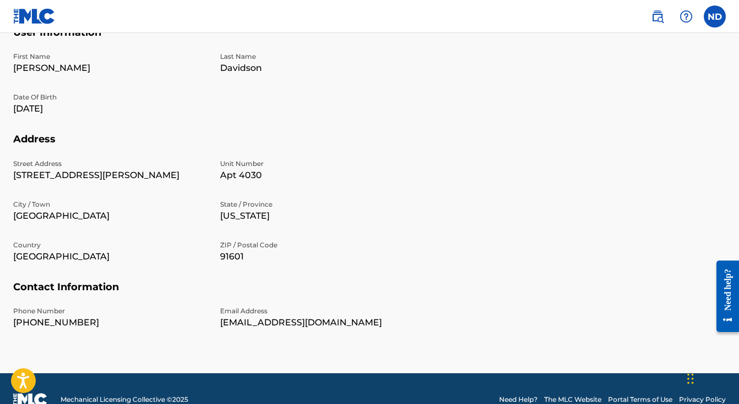
click at [334, 133] on h5 "Address" at bounding box center [369, 146] width 713 height 26
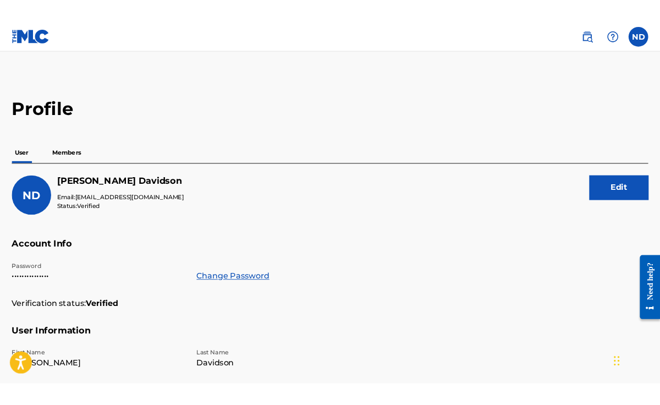
scroll to position [0, 0]
